Goal: Information Seeking & Learning: Learn about a topic

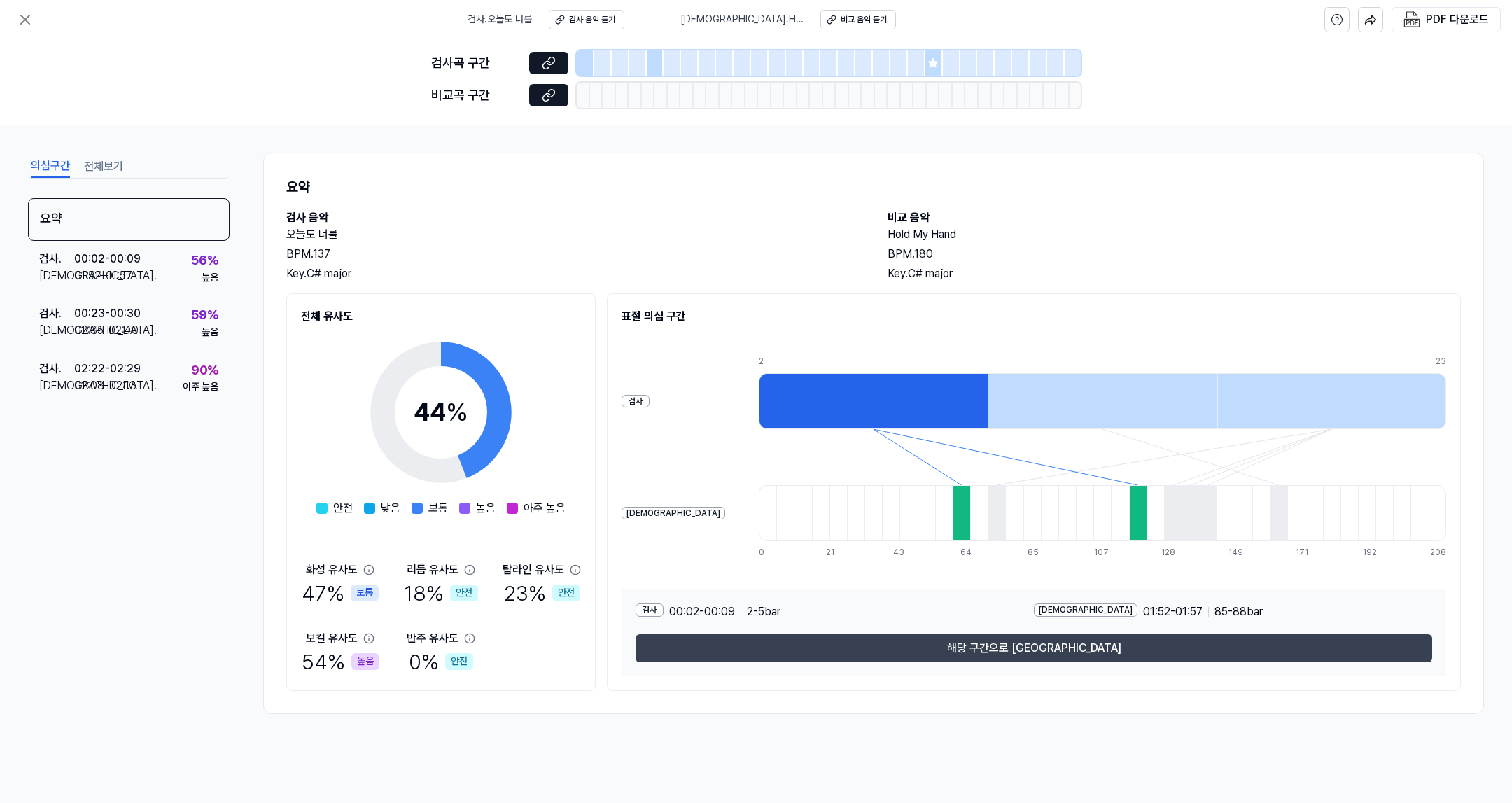
click at [1004, 653] on button "해당 구간으로 [GEOGRAPHIC_DATA]" at bounding box center [1033, 648] width 796 height 28
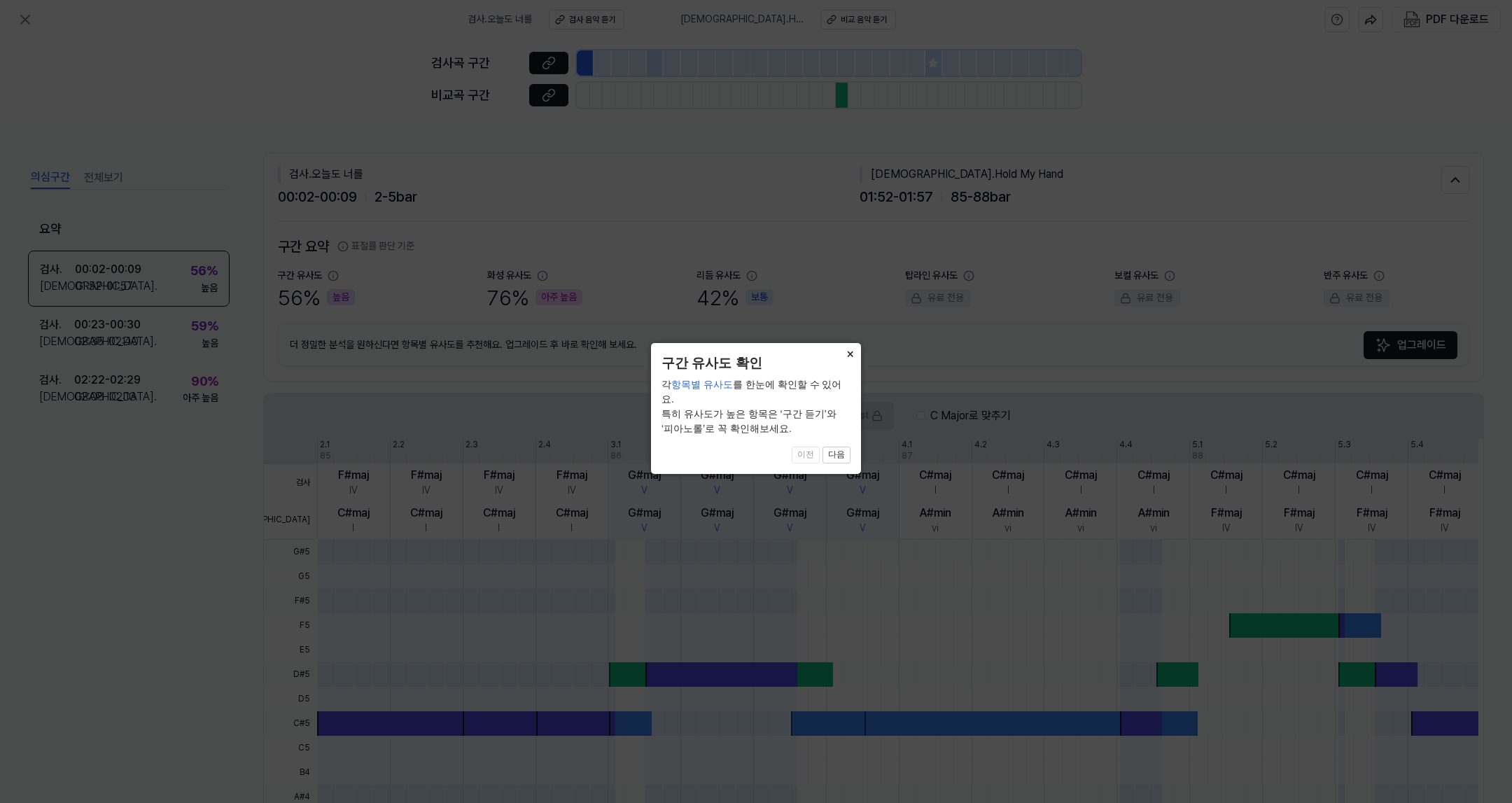
click at [851, 351] on button "×" at bounding box center [849, 352] width 23 height 19
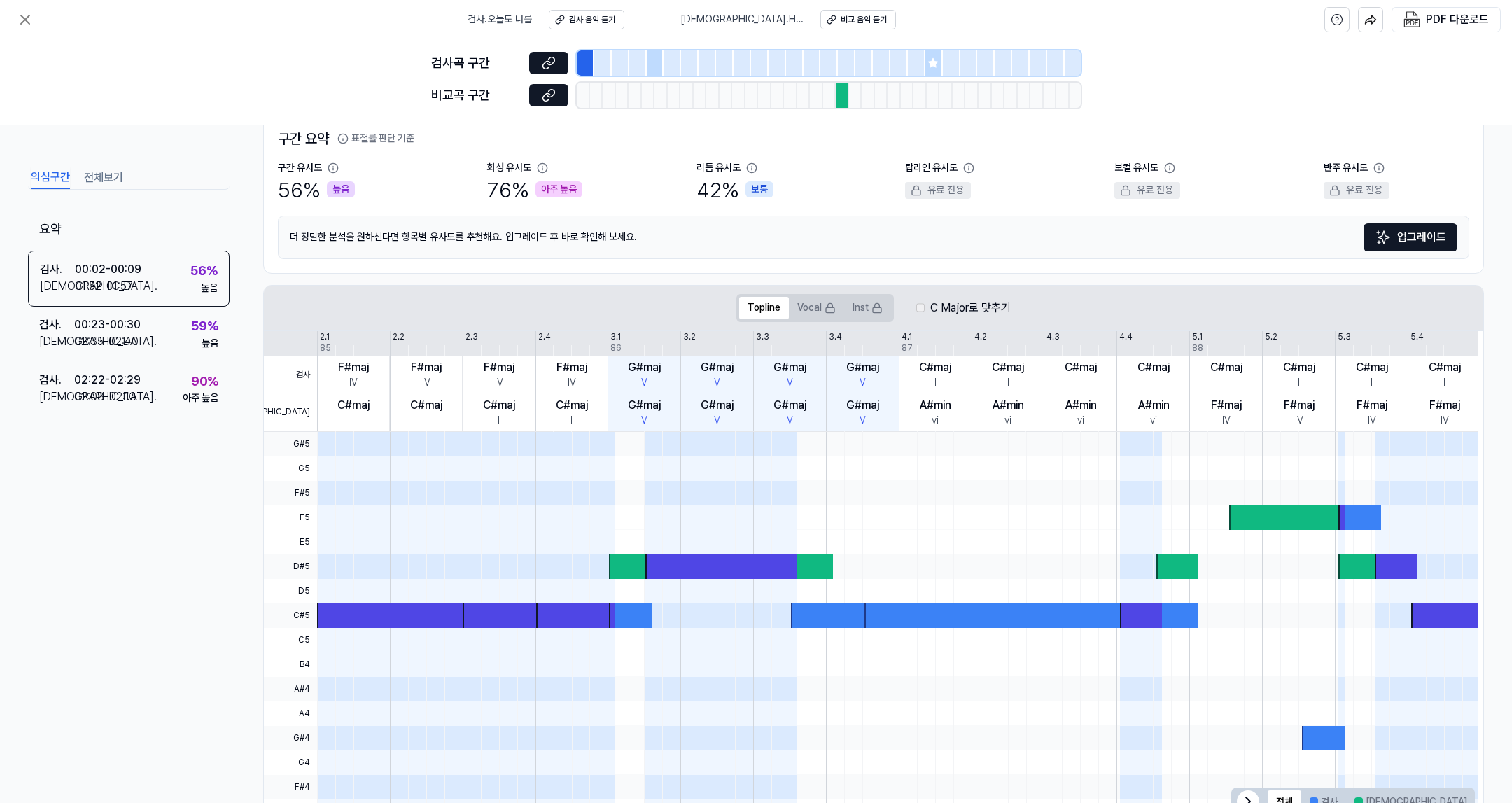
scroll to position [155, 0]
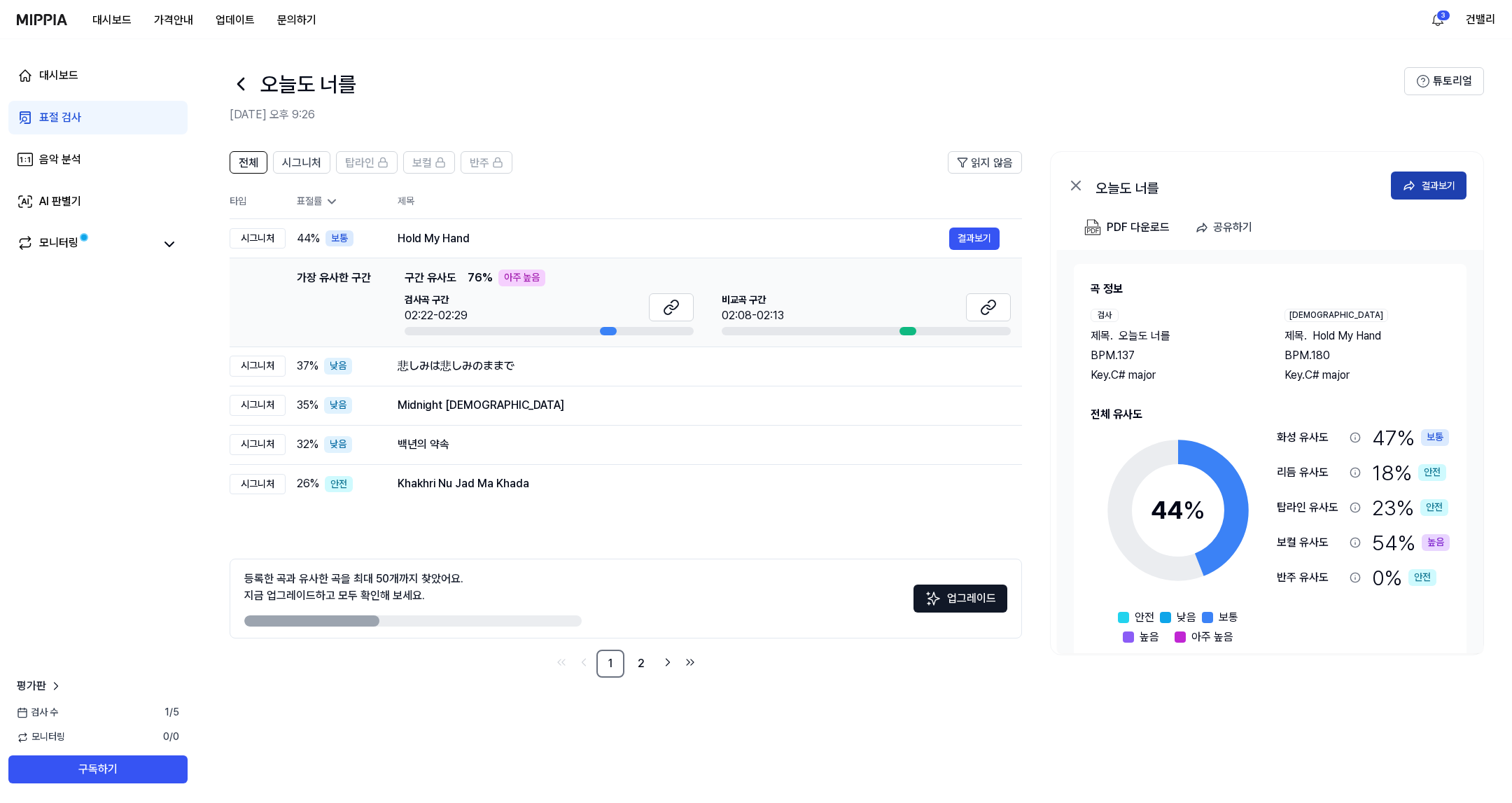
click at [1421, 185] on div "결과보기" at bounding box center [1438, 185] width 34 height 15
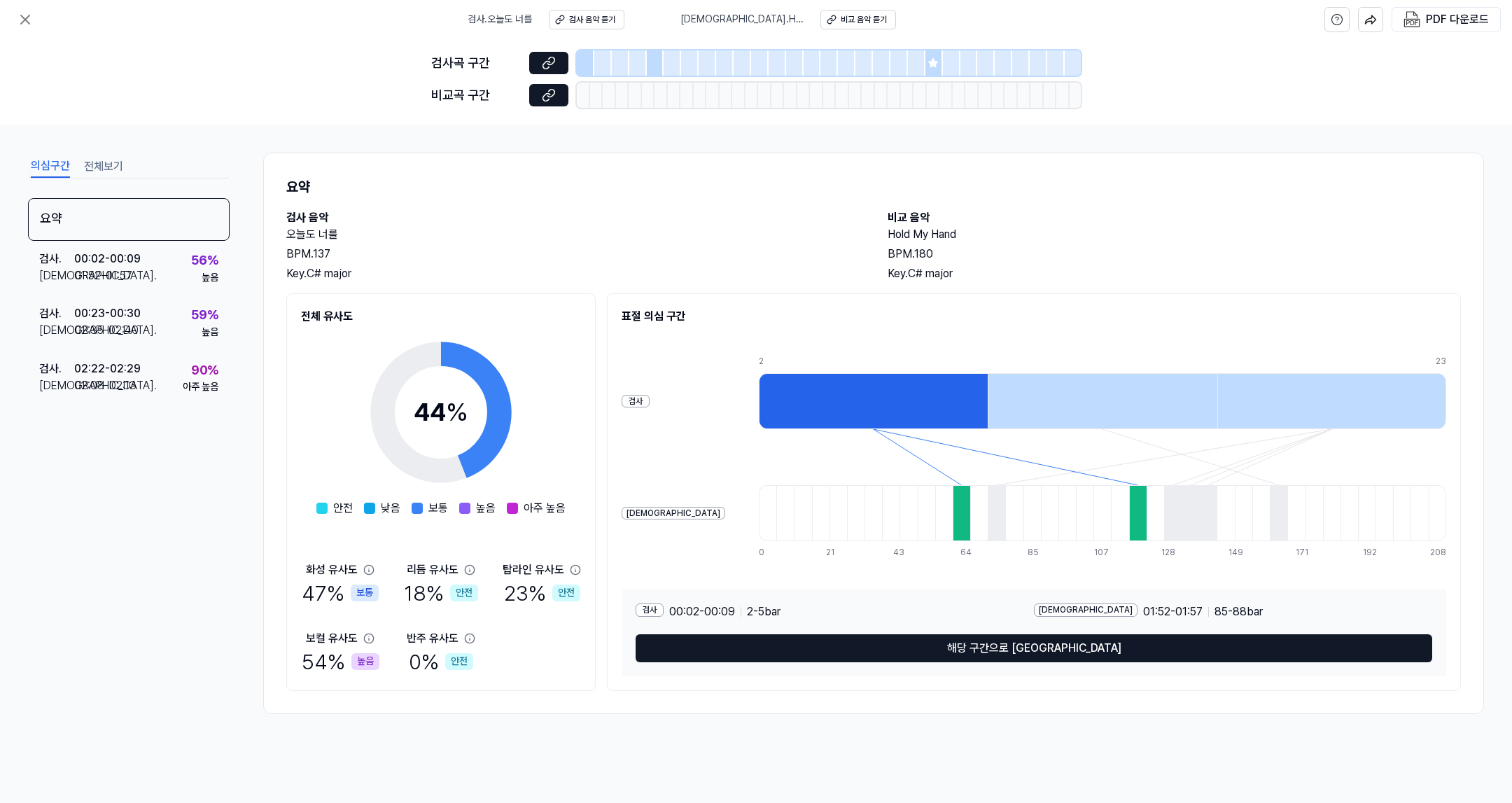
click at [357, 661] on div "높음" at bounding box center [365, 661] width 28 height 17
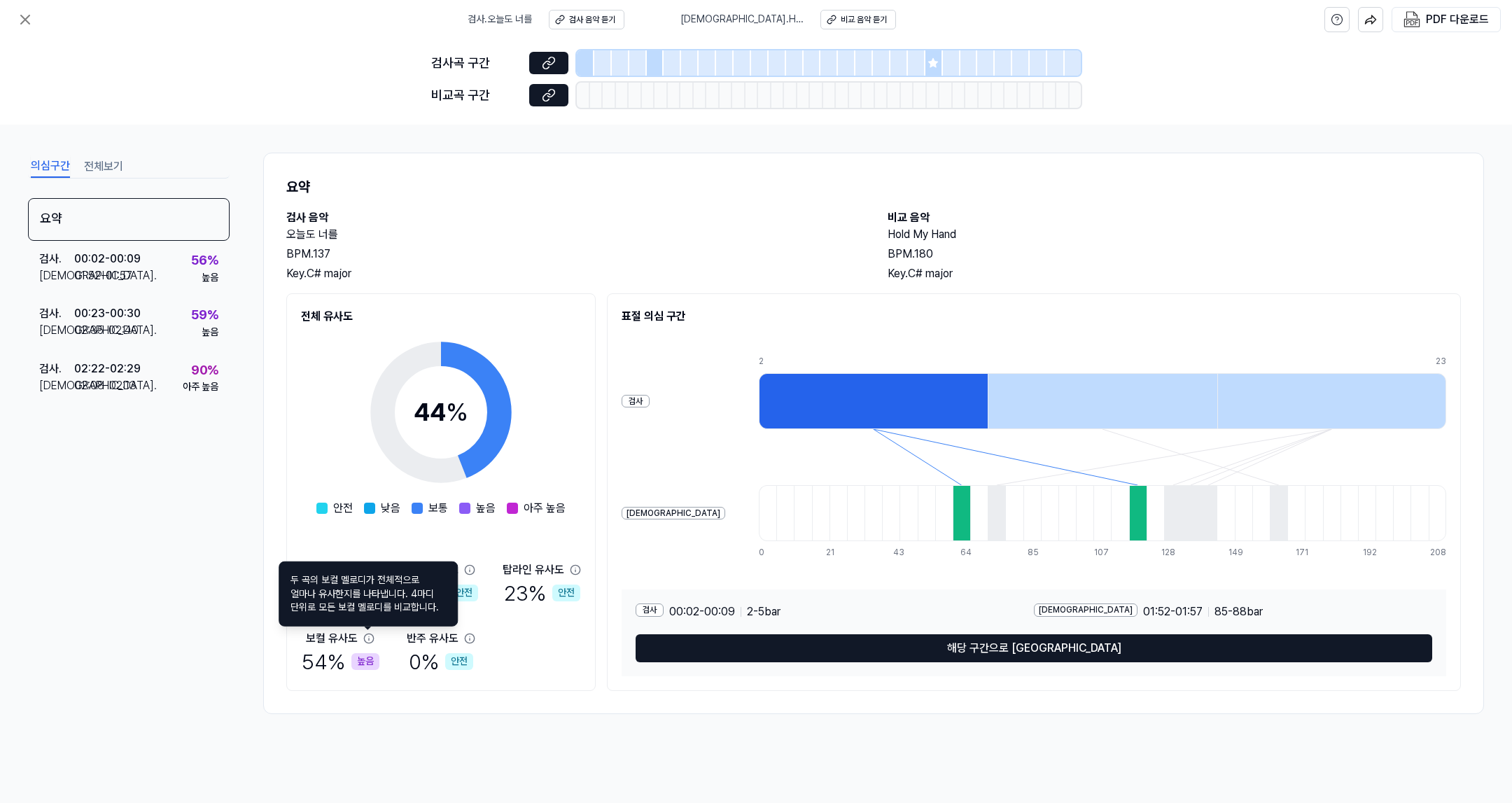
click at [367, 638] on icon at bounding box center [368, 638] width 11 height 11
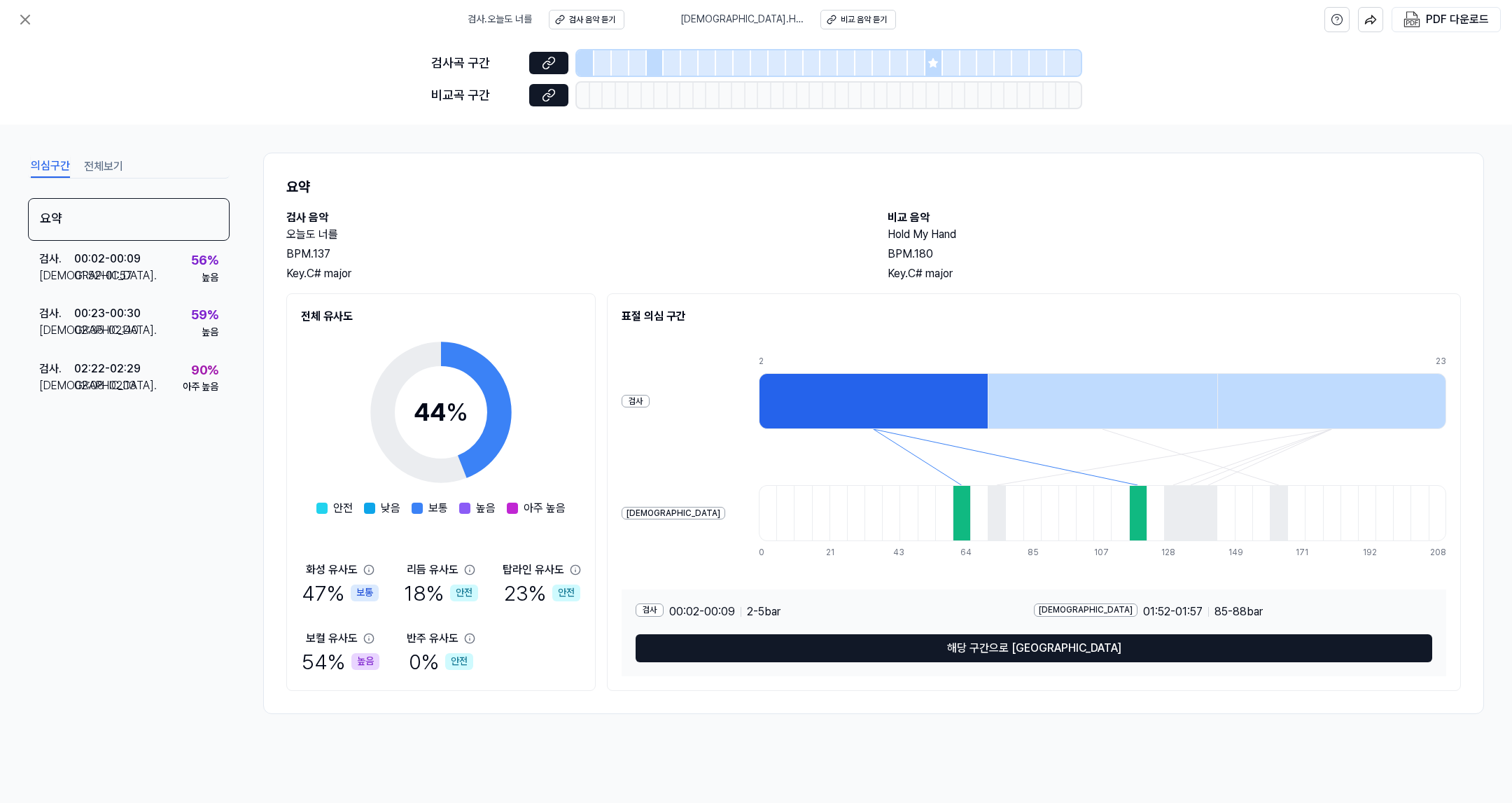
click at [367, 638] on icon at bounding box center [368, 638] width 11 height 11
click at [335, 655] on div "54 % 높음" at bounding box center [340, 661] width 78 height 29
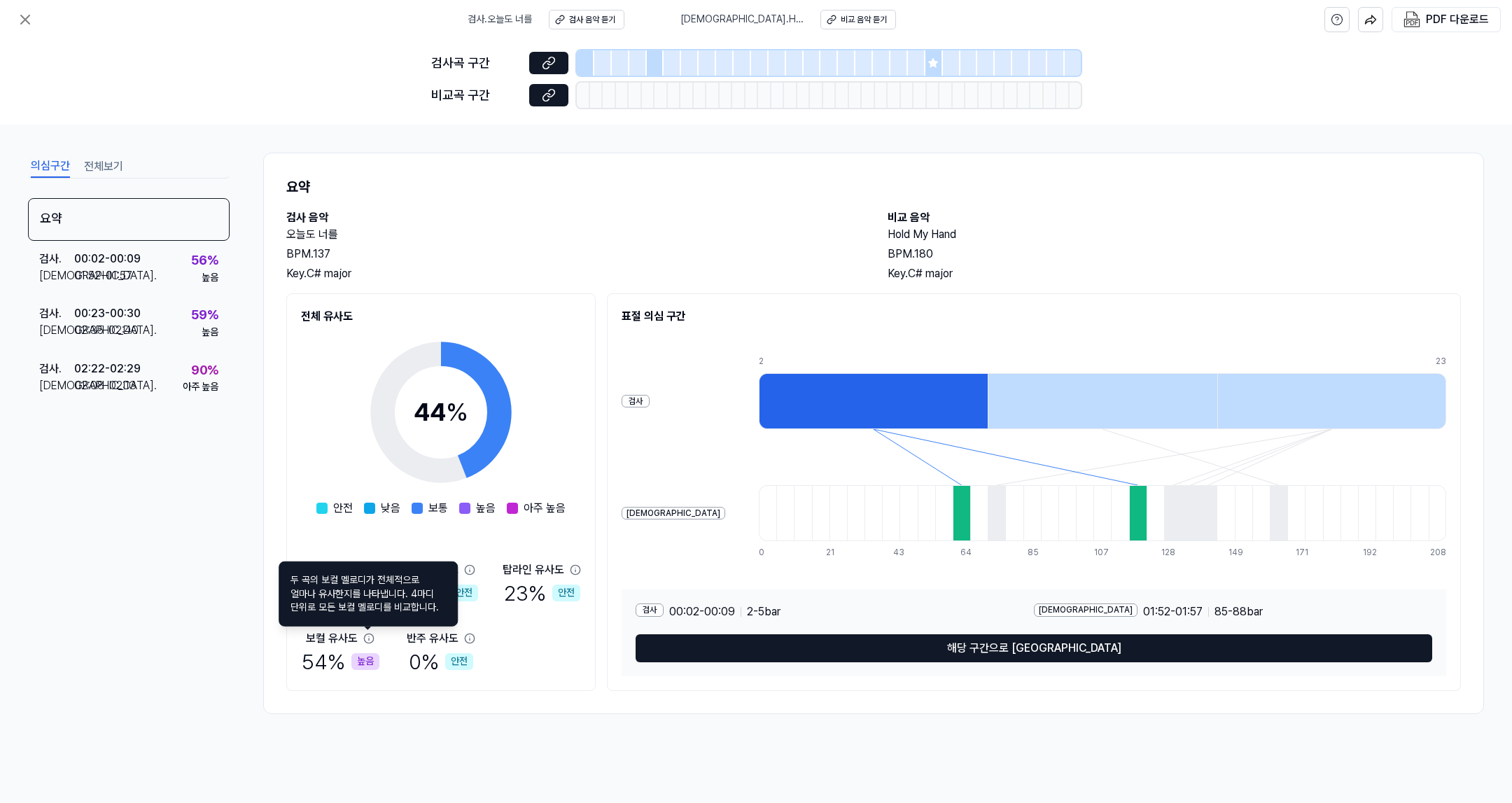
click at [371, 641] on icon at bounding box center [368, 638] width 9 height 9
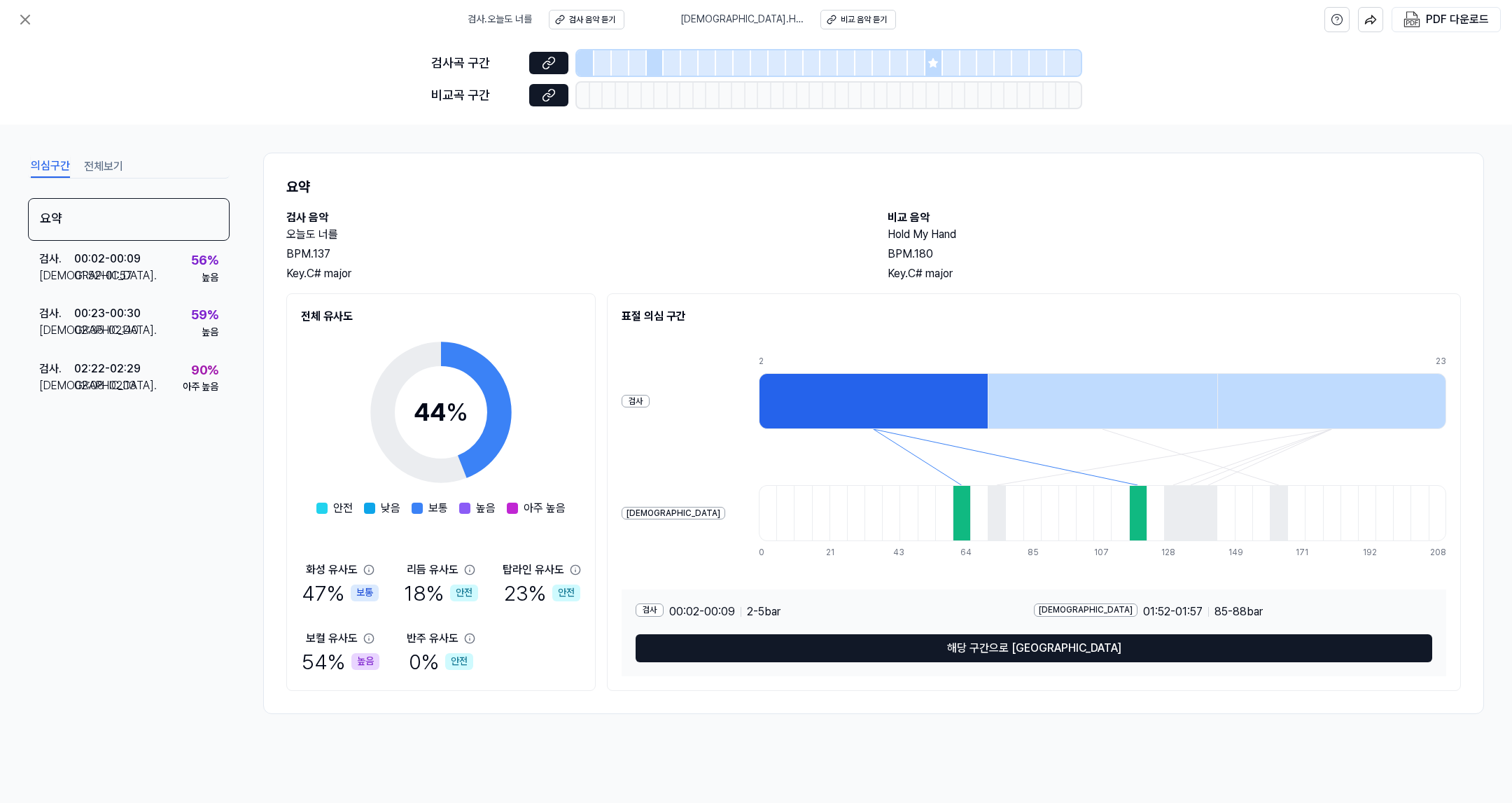
click at [371, 641] on icon at bounding box center [368, 638] width 9 height 9
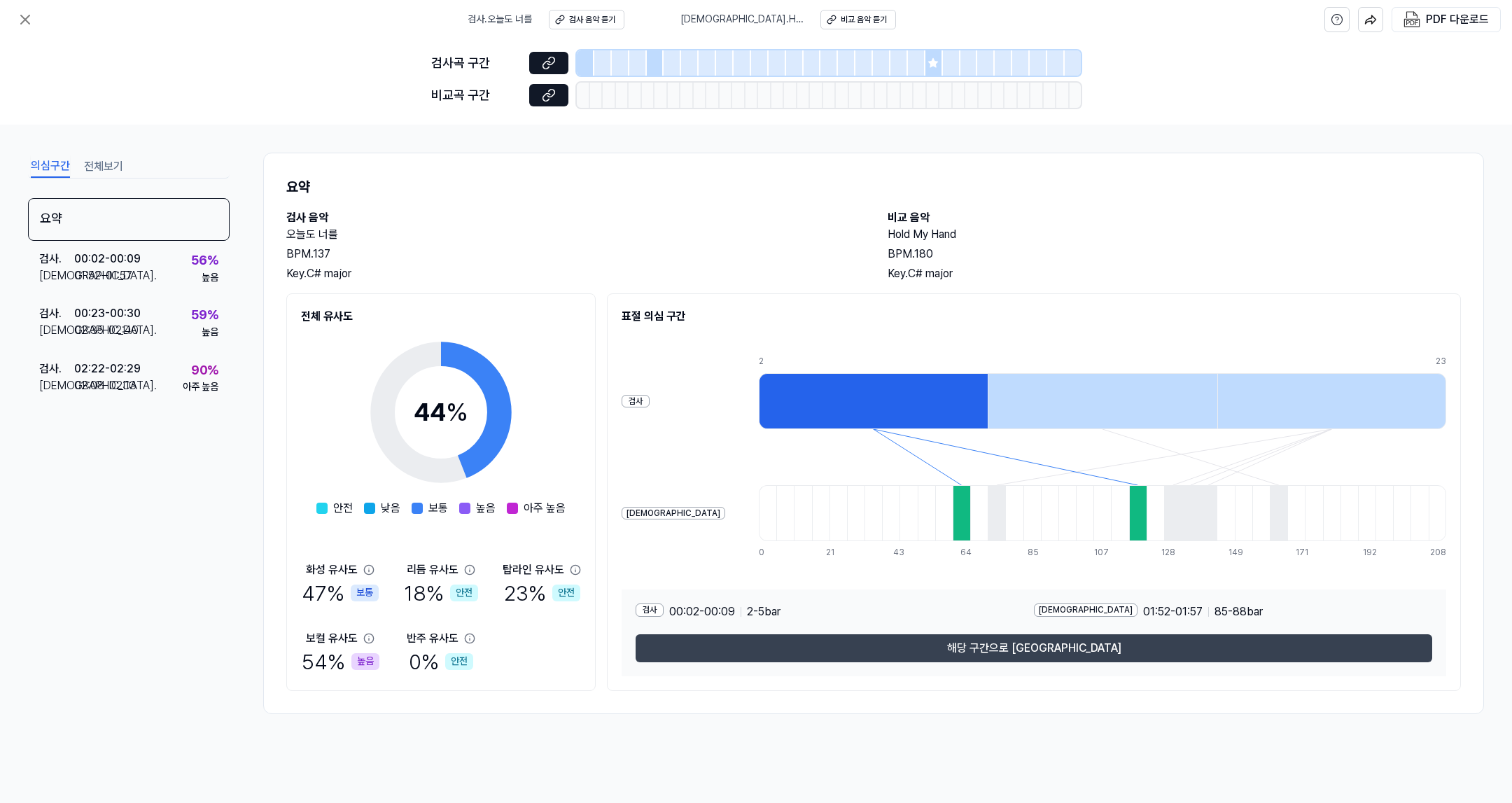
click at [1068, 656] on button "해당 구간으로 [GEOGRAPHIC_DATA]" at bounding box center [1033, 648] width 796 height 28
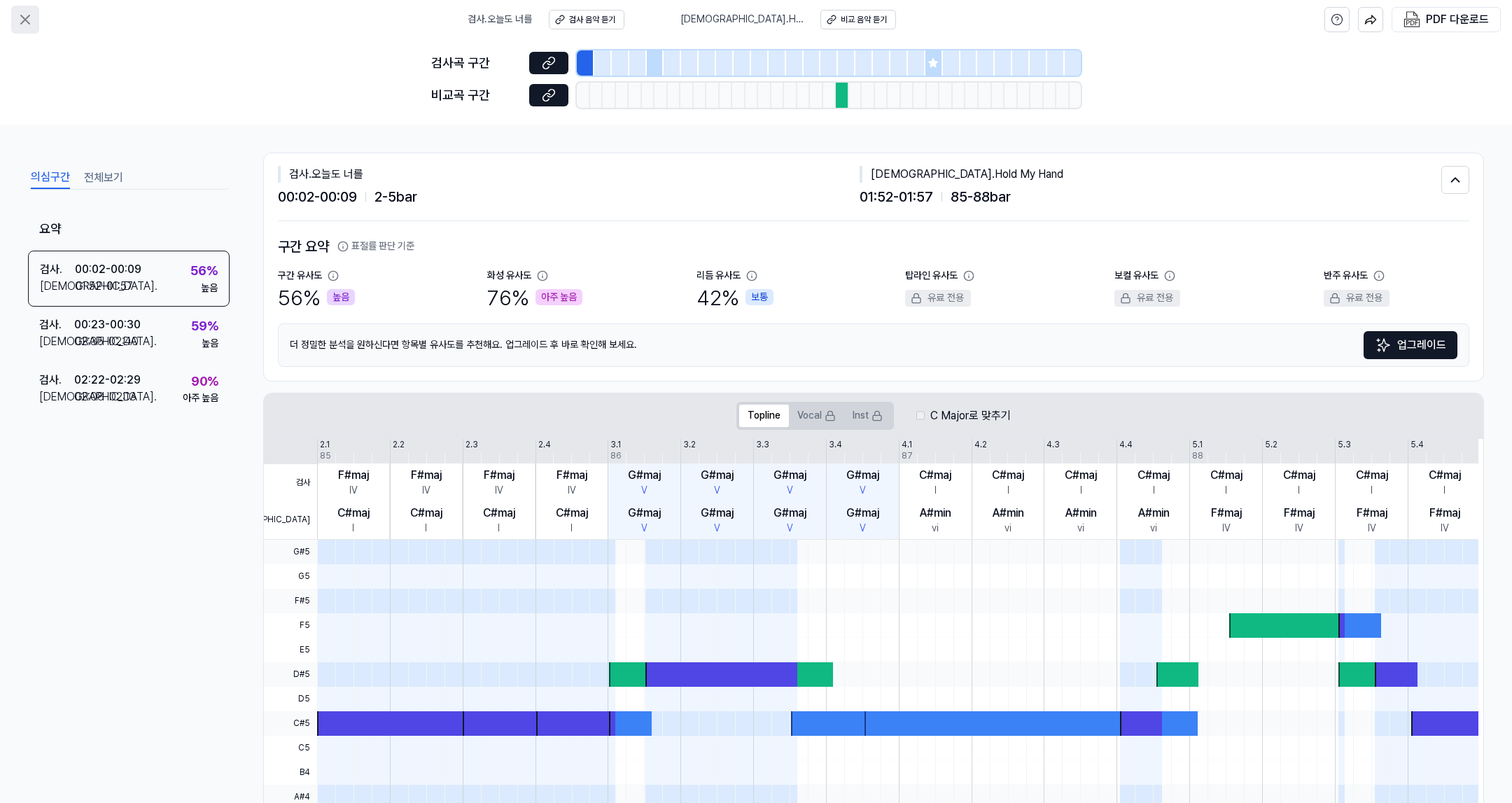
click at [28, 20] on icon at bounding box center [25, 19] width 17 height 17
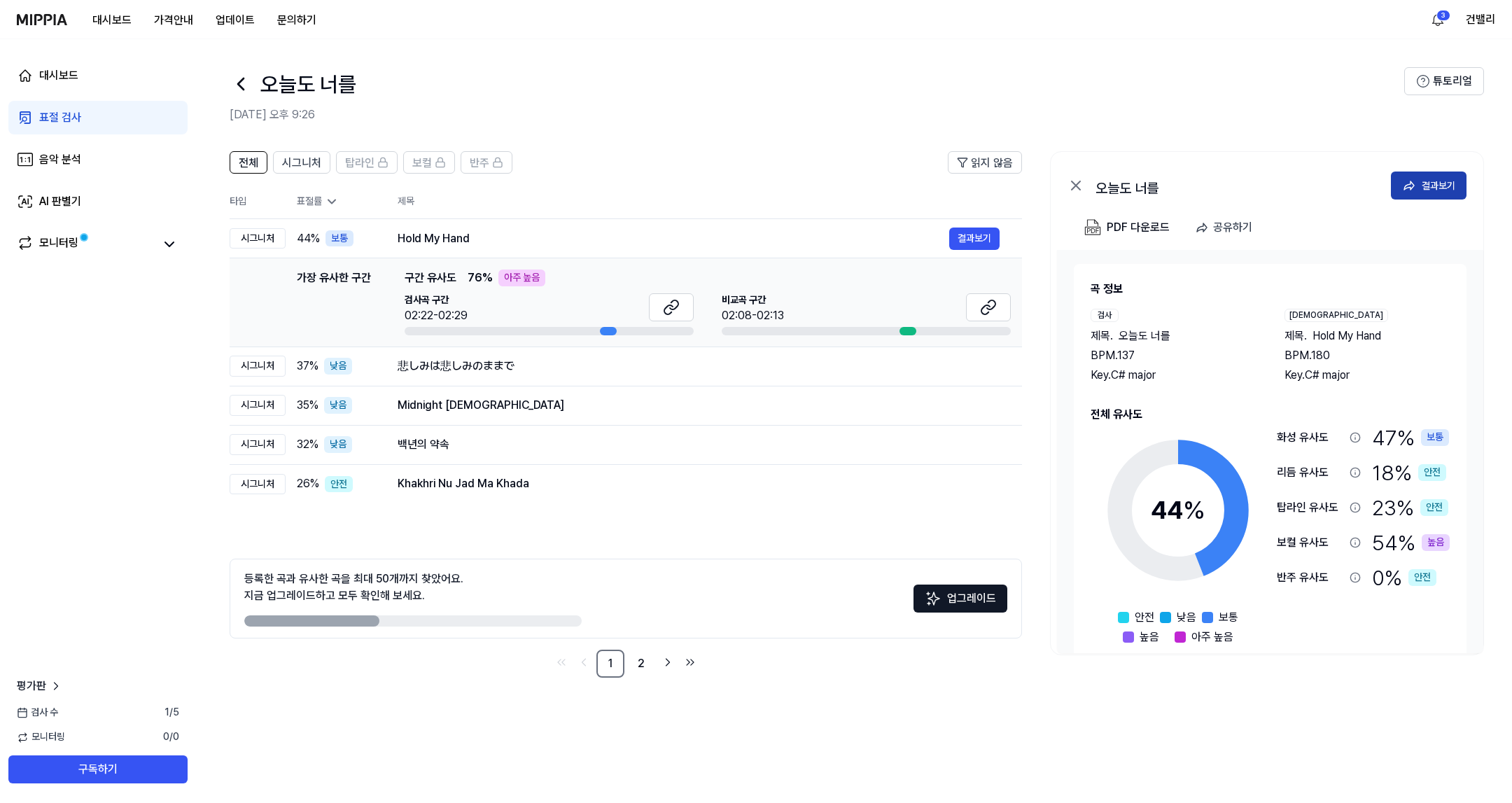
click at [1407, 189] on icon at bounding box center [1409, 185] width 14 height 14
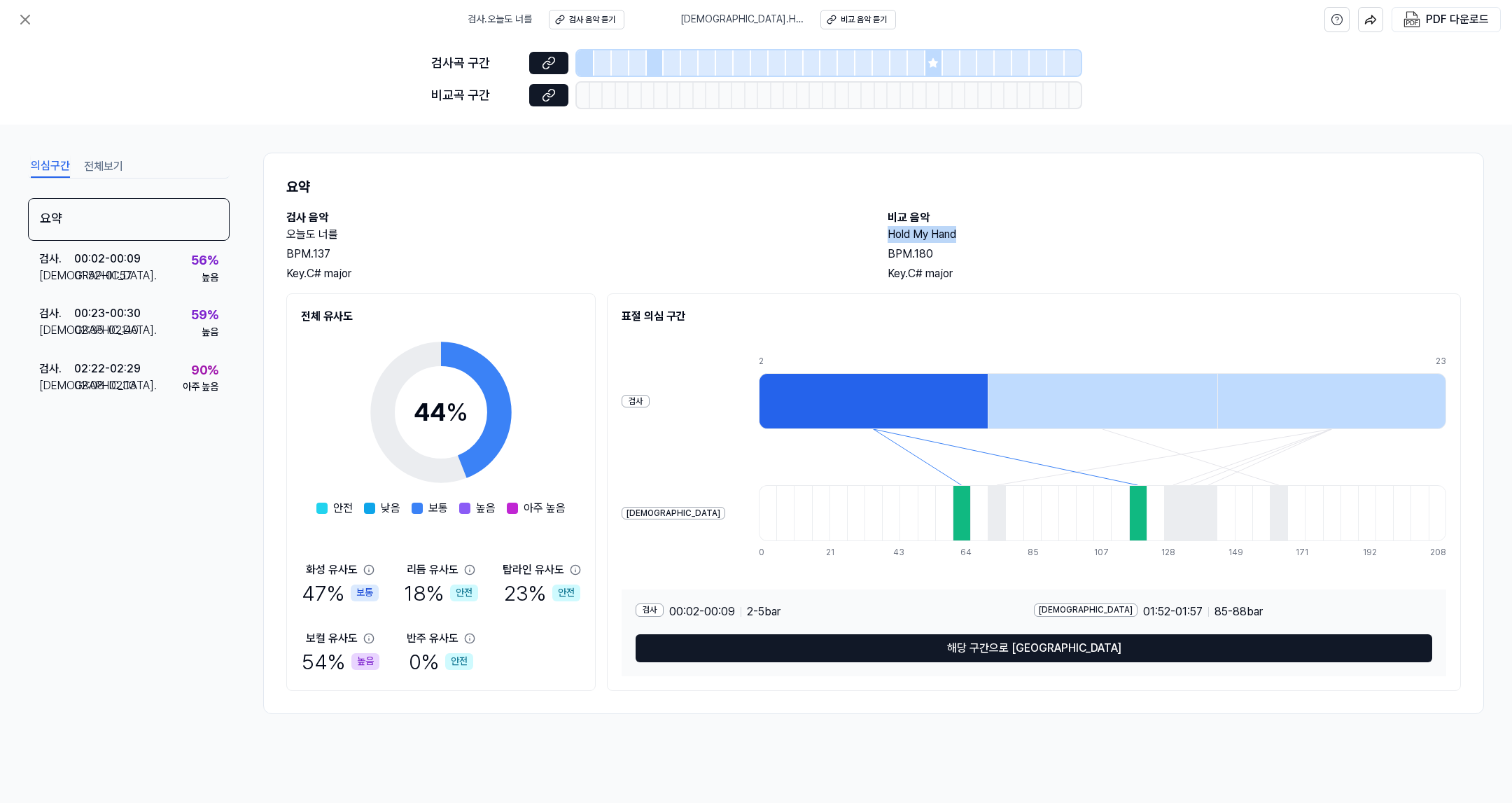
drag, startPoint x: 958, startPoint y: 231, endPoint x: 881, endPoint y: 236, distance: 77.2
click at [881, 236] on div "검사 음악 오늘도 너를 BPM. 137 Key. C# major 비교 음악 Hold My Hand BPM. 180 Key. C# major" at bounding box center [873, 246] width 1174 height 73
copy h2 "Hold My Hand"
